Goal: Communication & Community: Answer question/provide support

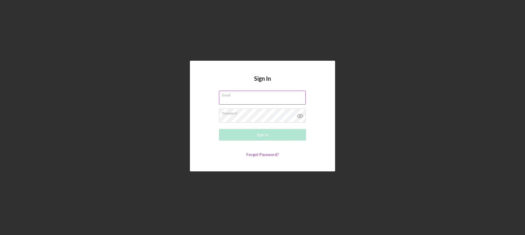
click at [237, 99] on input "Email" at bounding box center [262, 98] width 87 height 14
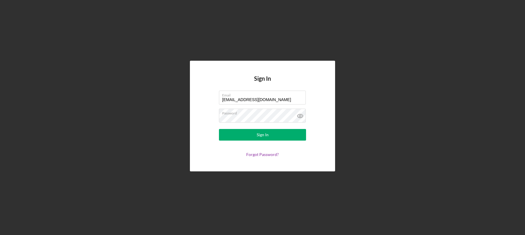
type input "[EMAIL_ADDRESS][DOMAIN_NAME]"
click at [206, 114] on form "Email [EMAIL_ADDRESS][DOMAIN_NAME] Password Sign In Forgot Password?" at bounding box center [262, 124] width 116 height 66
click at [257, 135] on div "Sign In" at bounding box center [263, 135] width 12 height 12
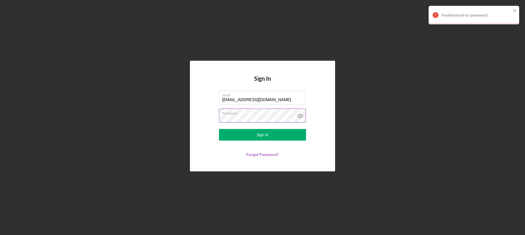
click at [298, 116] on icon at bounding box center [300, 116] width 15 height 15
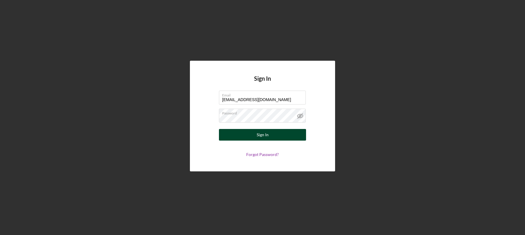
click at [280, 133] on button "Sign In" at bounding box center [262, 135] width 87 height 12
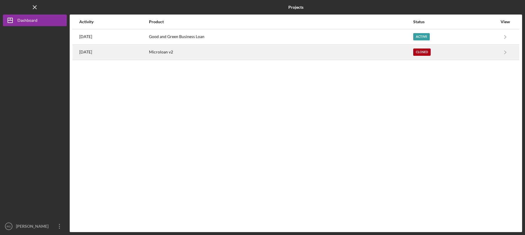
click at [132, 55] on div "[DATE]" at bounding box center [113, 52] width 69 height 15
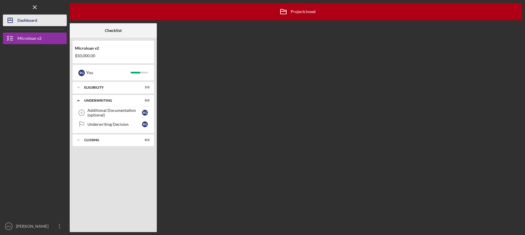
click at [29, 23] on div "Dashboard" at bounding box center [27, 21] width 20 height 13
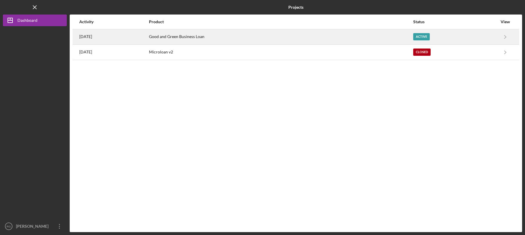
click at [219, 42] on div "Good and Green Business Loan" at bounding box center [280, 37] width 263 height 15
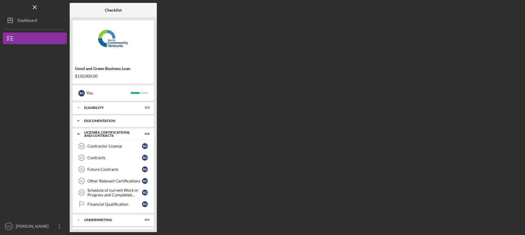
click at [118, 122] on div "Documentation" at bounding box center [115, 120] width 62 height 3
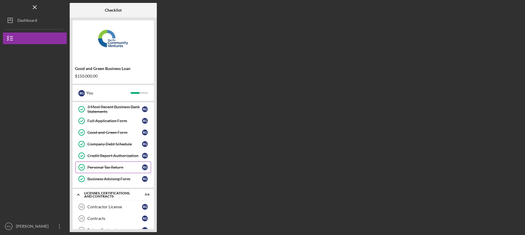
scroll to position [94, 0]
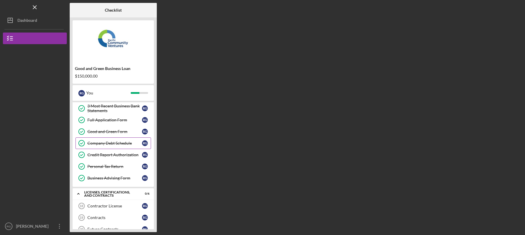
click at [120, 144] on div "Company Debt Schedule" at bounding box center [114, 143] width 55 height 5
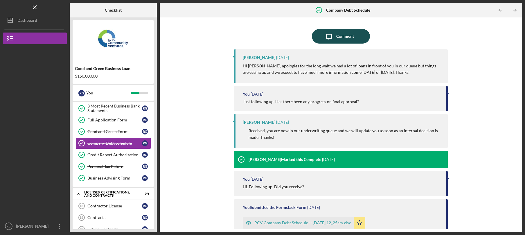
click at [325, 40] on icon "Icon/Message" at bounding box center [329, 36] width 15 height 15
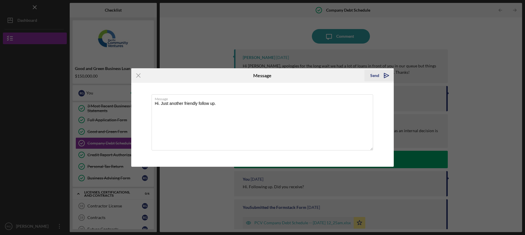
type textarea "Hi. Just another friendly follow up."
click at [377, 76] on div "Send" at bounding box center [374, 76] width 9 height 12
